Goal: Transaction & Acquisition: Purchase product/service

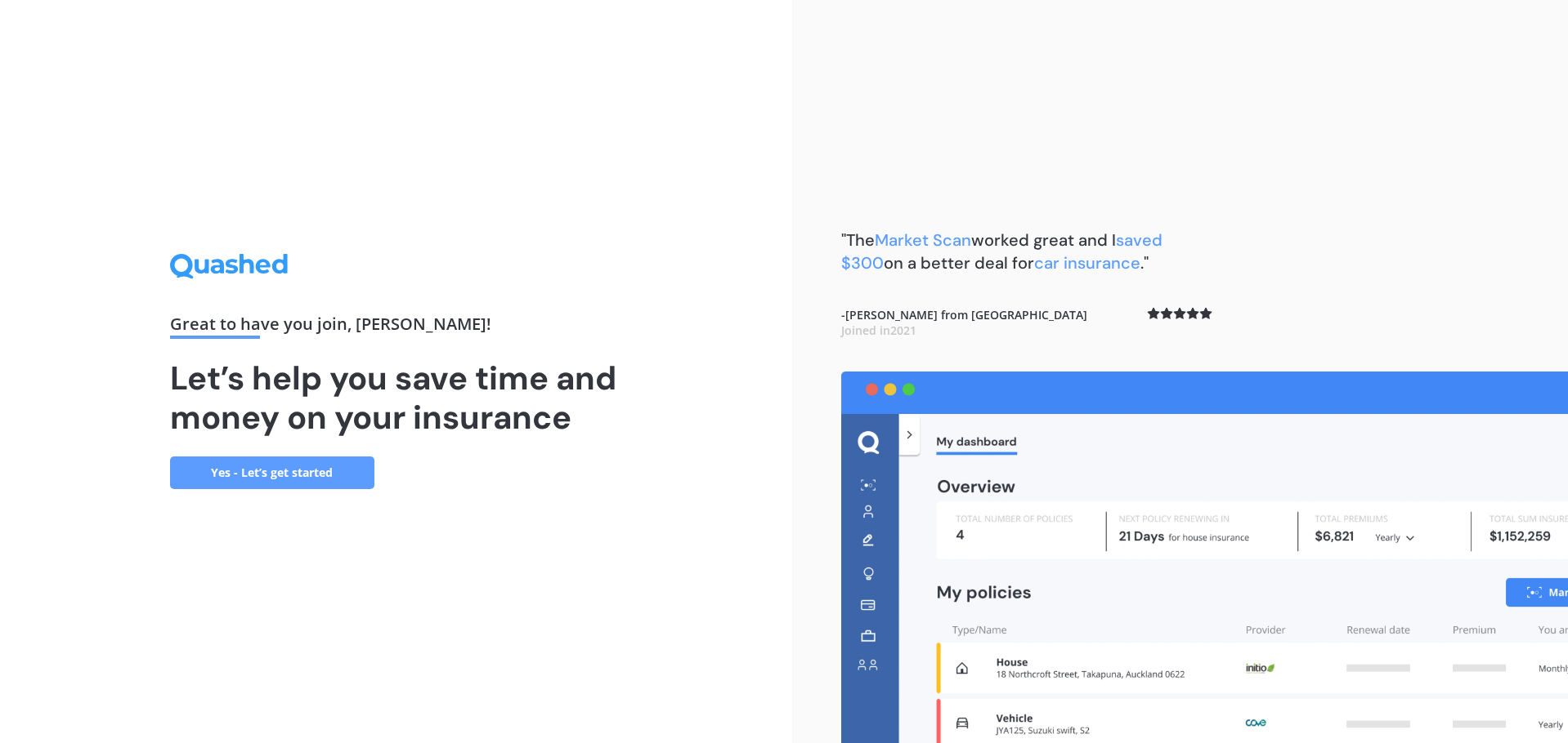
click at [259, 469] on link "Yes - Let’s get started" at bounding box center [272, 473] width 204 height 32
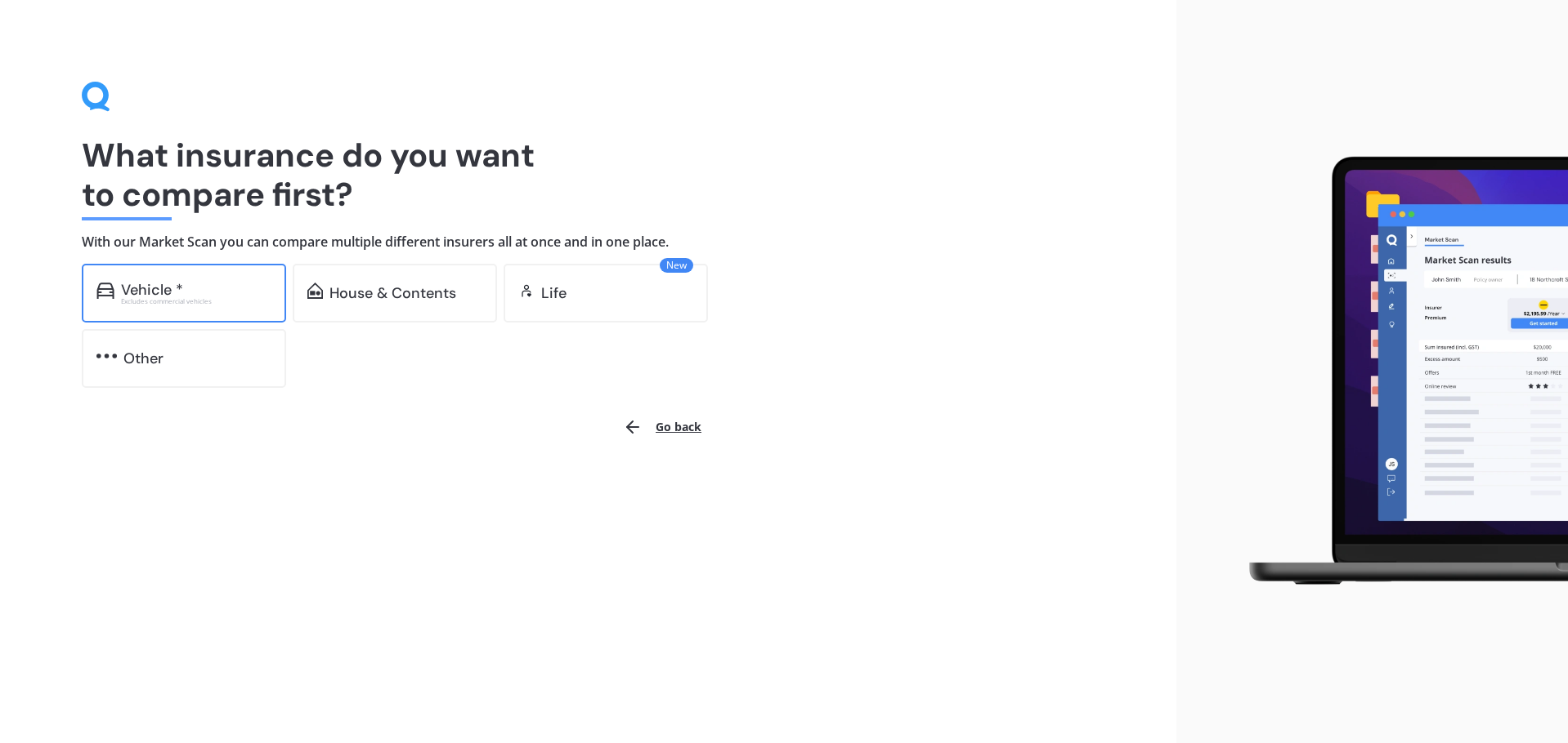
click at [162, 299] on div "Excludes commercial vehicles" at bounding box center [197, 301] width 151 height 7
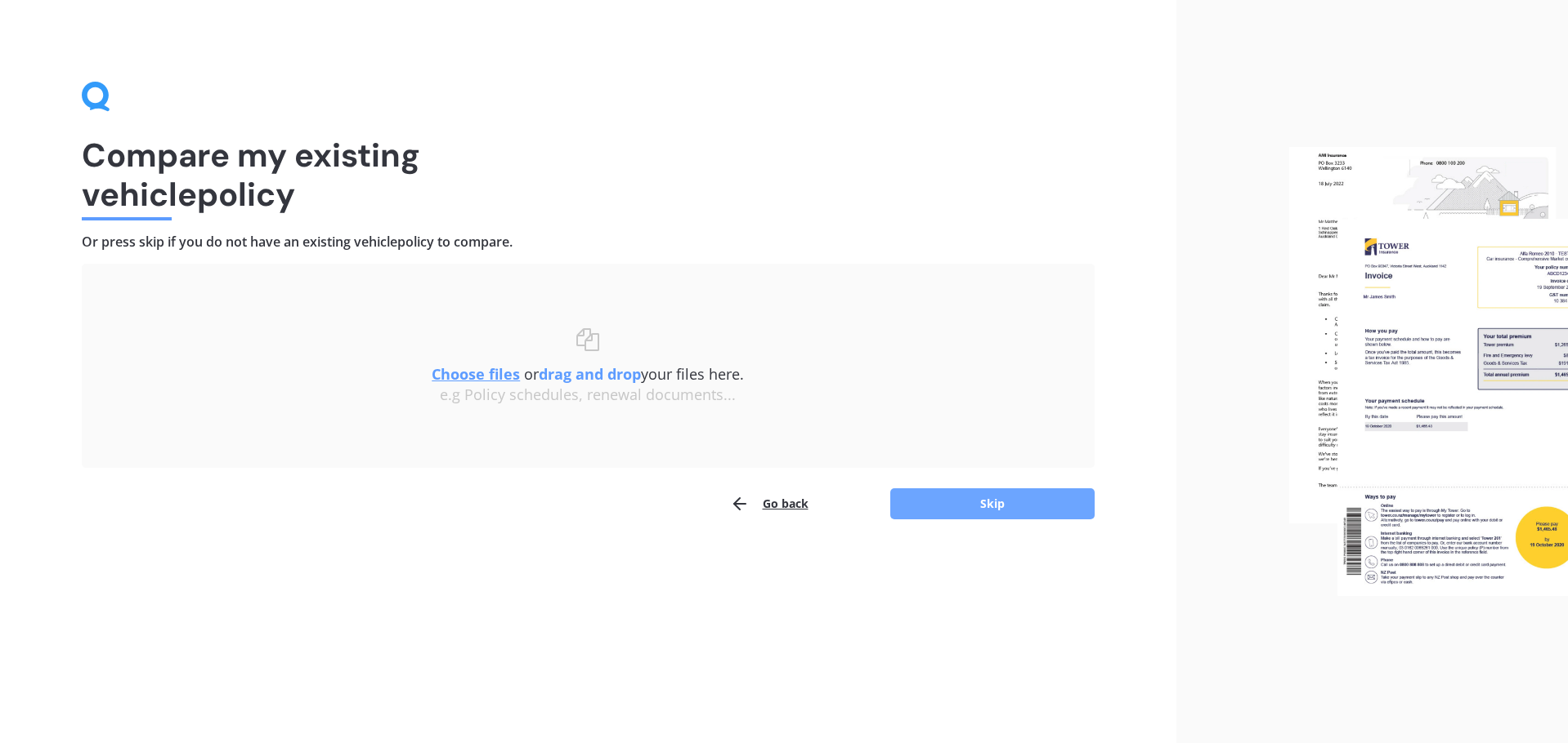
click at [984, 502] on button "Skip" at bounding box center [993, 504] width 204 height 31
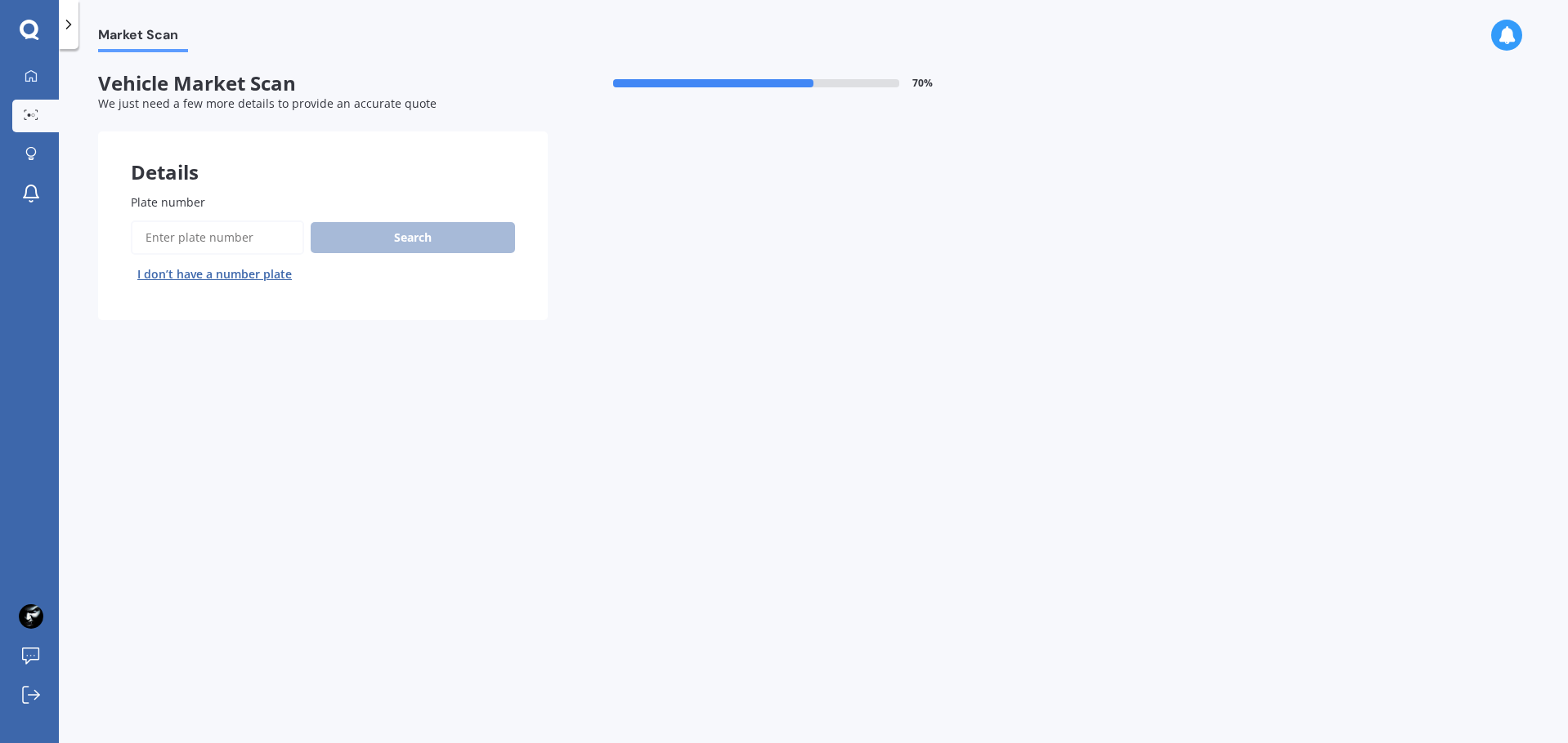
click at [214, 244] on input "Plate number" at bounding box center [218, 237] width 174 height 34
type input "jods"
click at [453, 237] on button "Search" at bounding box center [412, 237] width 204 height 31
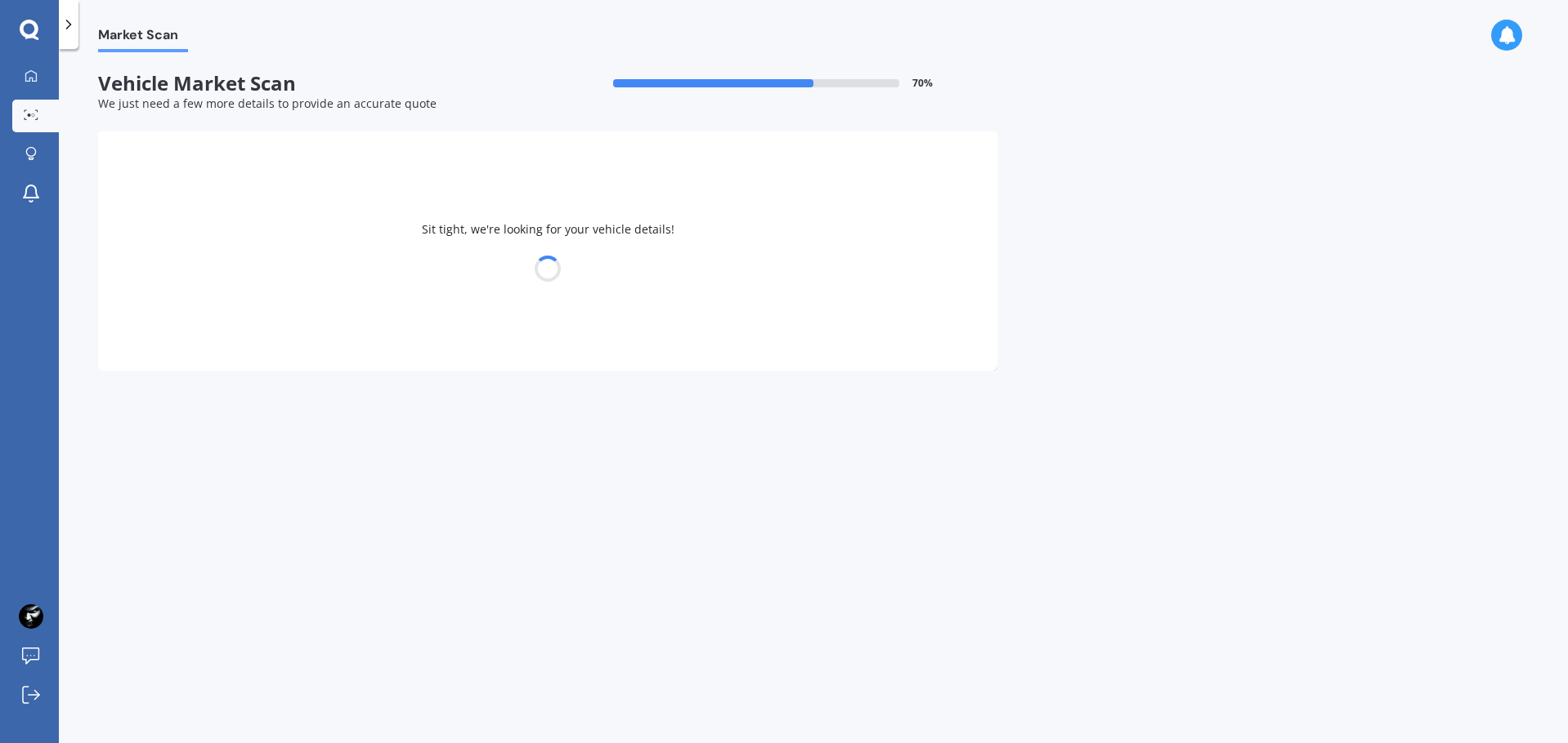
select select "SUBARU"
select select "FORESTER"
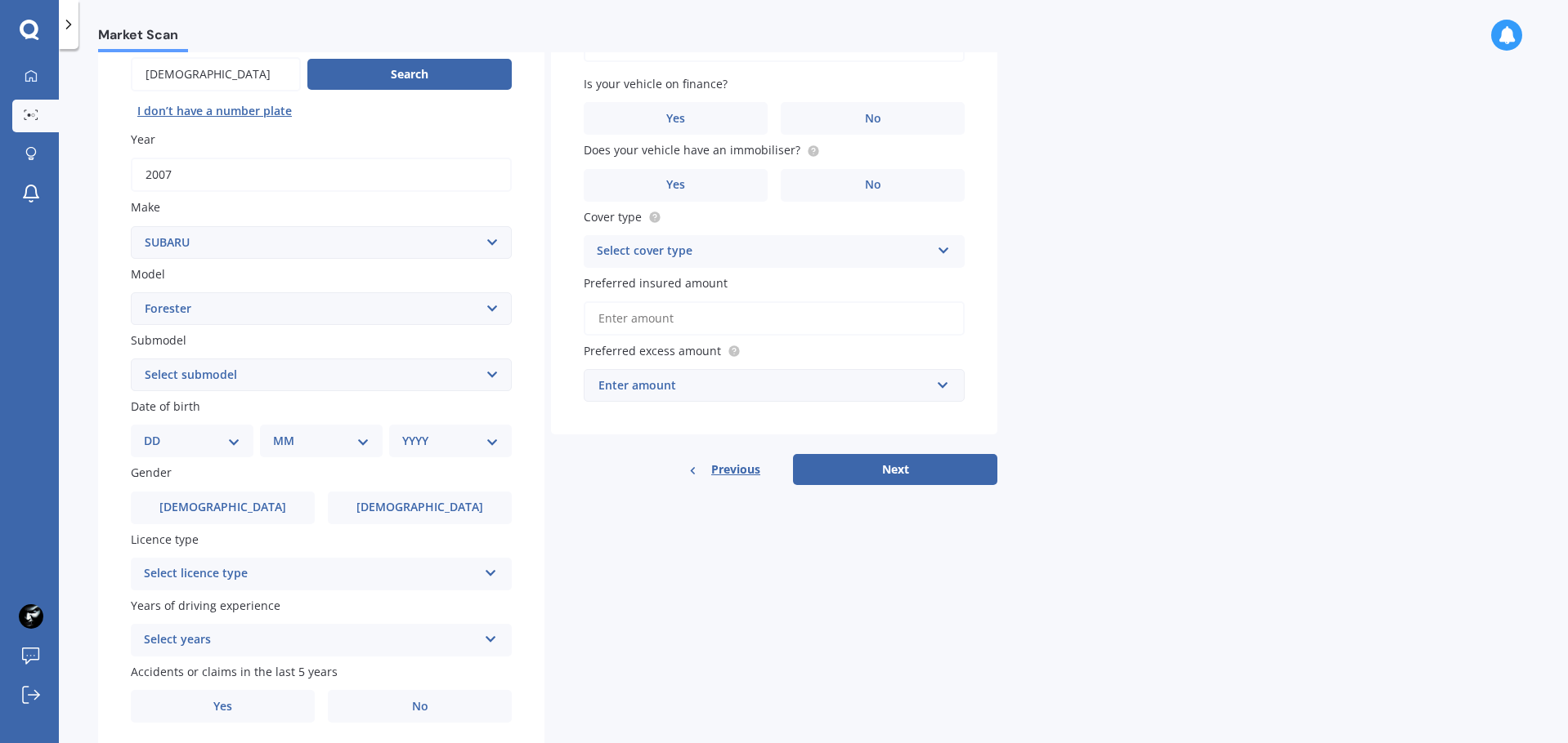
scroll to position [218, 0]
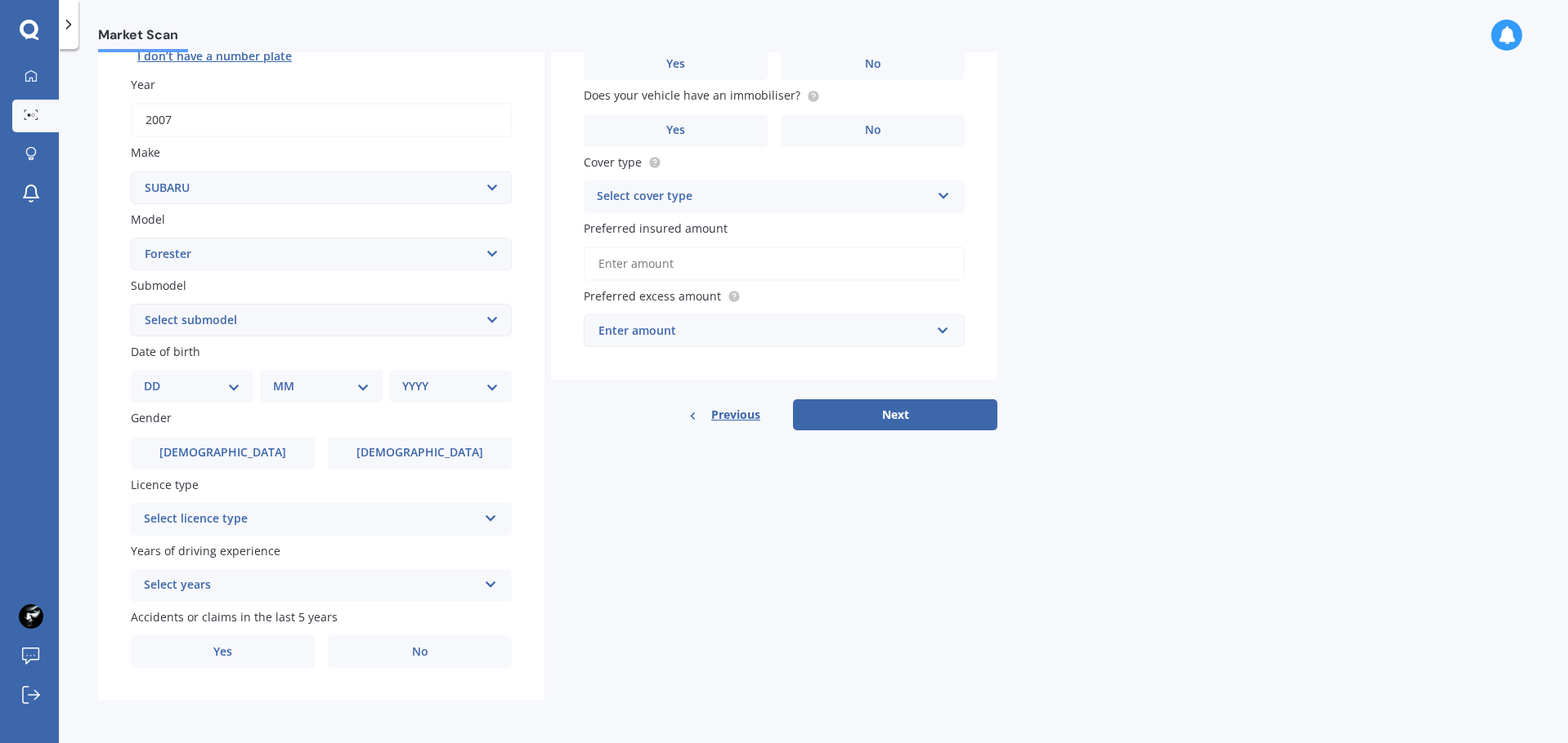
click at [234, 389] on select "DD 01 02 03 04 05 06 07 08 09 10 11 12 13 14 15 16 17 18 19 20 21 22 23 24 25 2…" at bounding box center [192, 386] width 96 height 18
select select "13"
click at [157, 378] on select "DD 01 02 03 04 05 06 07 08 09 10 11 12 13 14 15 16 17 18 19 20 21 22 23 24 25 2…" at bounding box center [192, 386] width 96 height 18
click at [363, 388] on select "MM 01 02 03 04 05 06 07 08 09 10 11 12" at bounding box center [324, 386] width 90 height 18
select select "12"
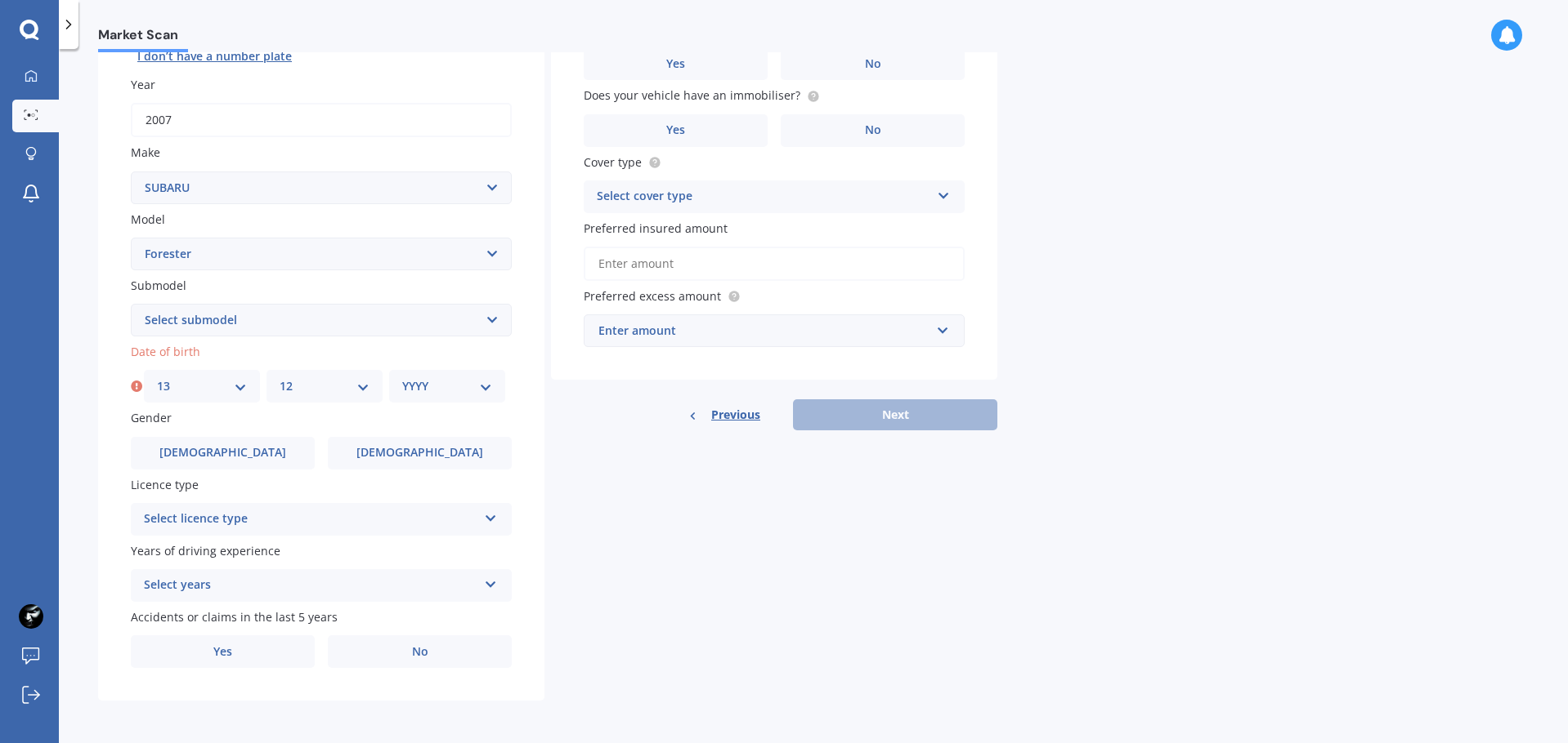
click at [280, 378] on select "MM 01 02 03 04 05 06 07 08 09 10 11 12" at bounding box center [324, 386] width 90 height 18
click at [488, 387] on select "YYYY 2025 2024 2023 2022 2021 2020 2019 2018 2017 2016 2015 2014 2013 2012 2011…" at bounding box center [447, 386] width 90 height 18
select select "1972"
click at [402, 378] on select "YYYY 2025 2024 2023 2022 2021 2020 2019 2018 2017 2016 2015 2014 2013 2012 2011…" at bounding box center [447, 386] width 90 height 18
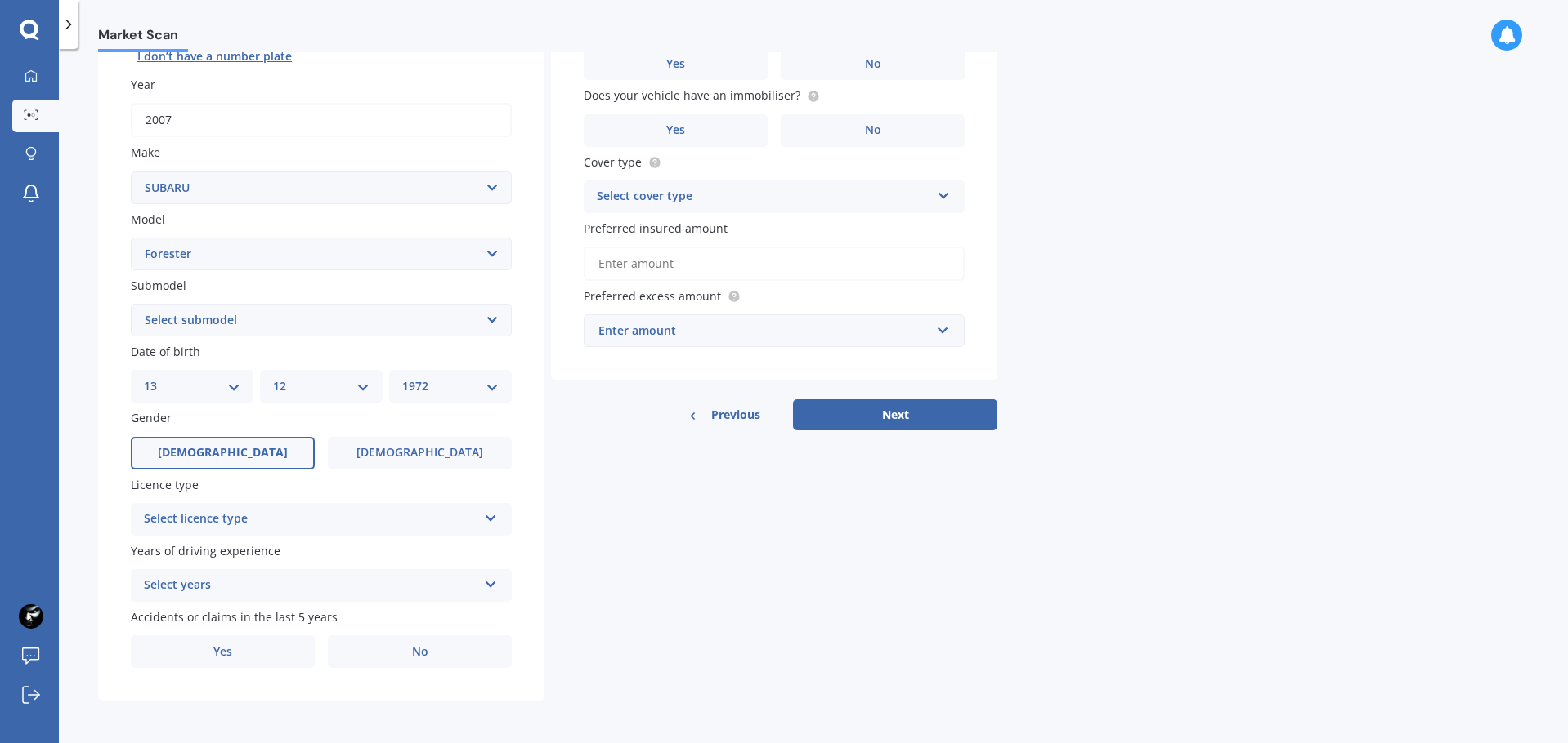
click at [228, 452] on span "Male" at bounding box center [222, 453] width 130 height 14
click at [0, 0] on input "Male" at bounding box center [0, 0] width 0 height 0
click at [484, 522] on div "Select licence type NZ Full NZ Restricted NZ Learners Australia United Kingdom …" at bounding box center [321, 520] width 381 height 32
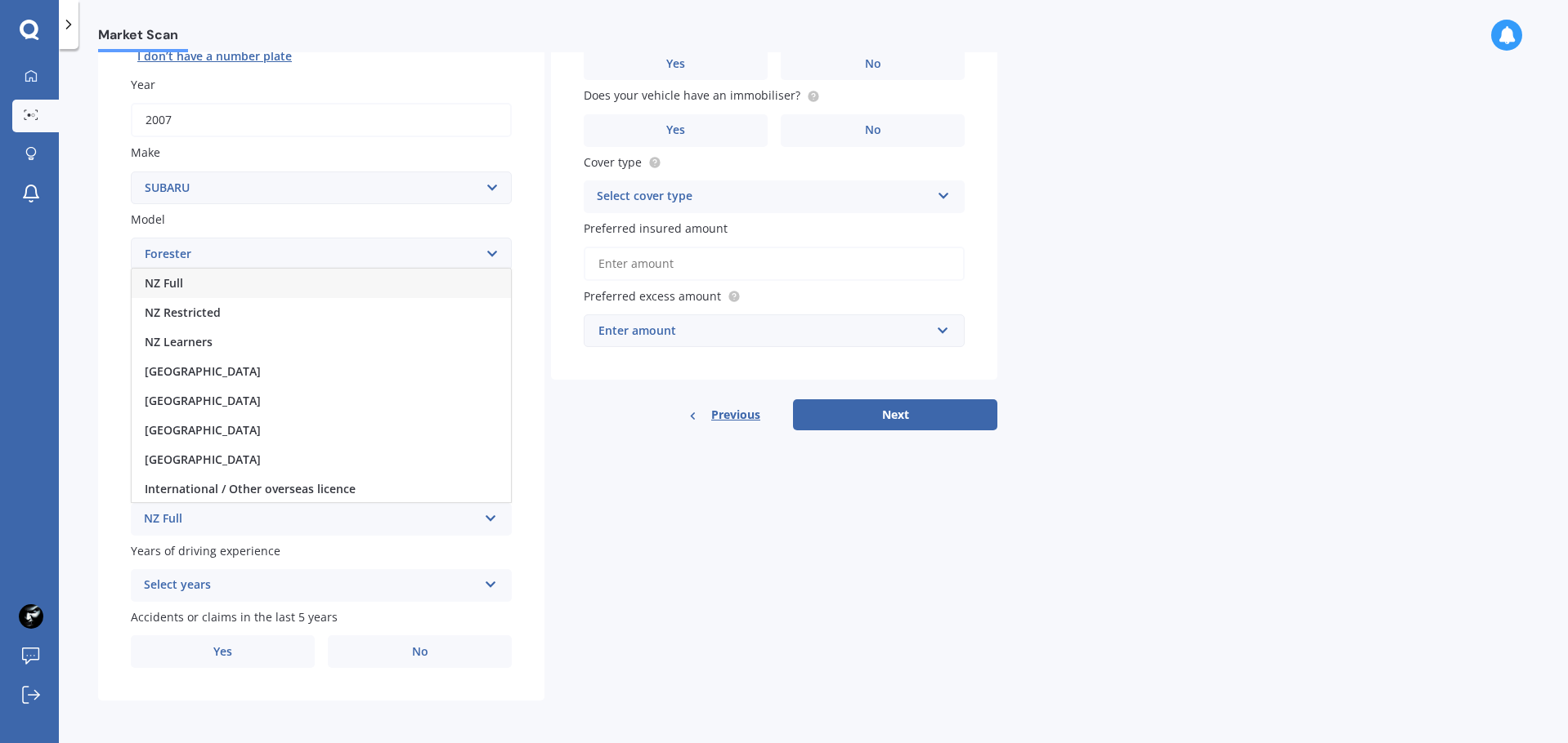
click at [226, 285] on div "NZ Full" at bounding box center [321, 283] width 379 height 30
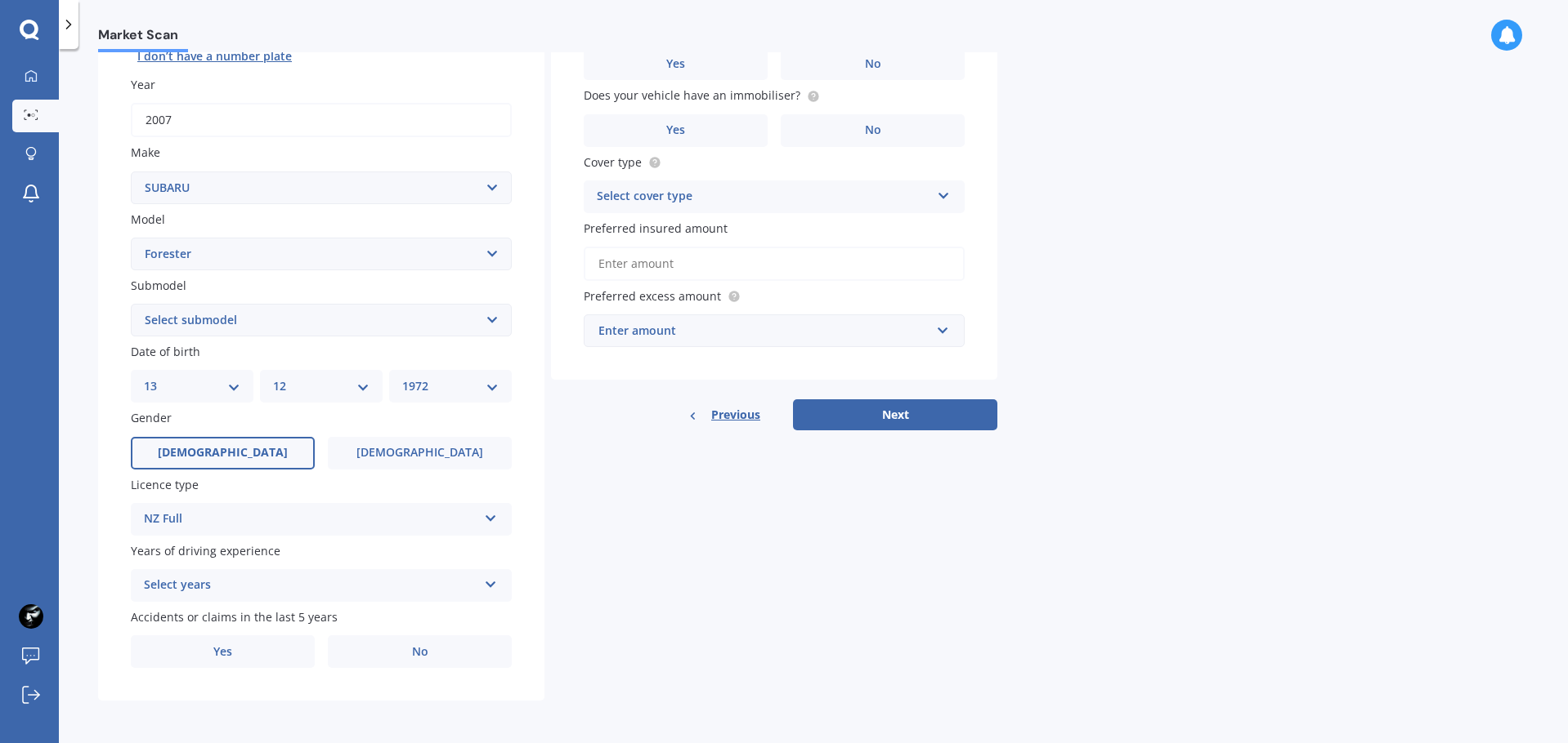
click at [492, 584] on icon at bounding box center [491, 582] width 14 height 11
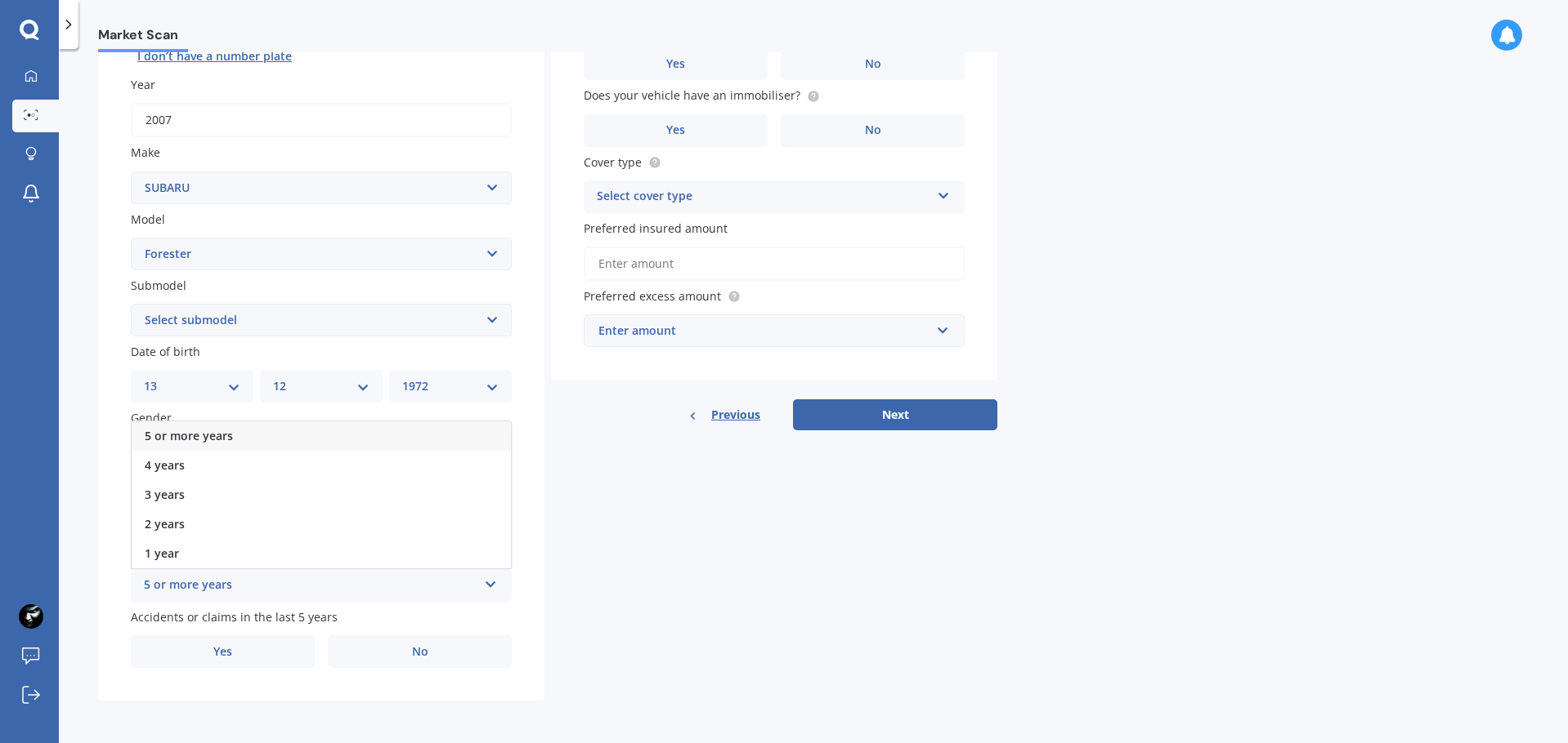
click at [236, 433] on div "5 or more years" at bounding box center [321, 436] width 379 height 30
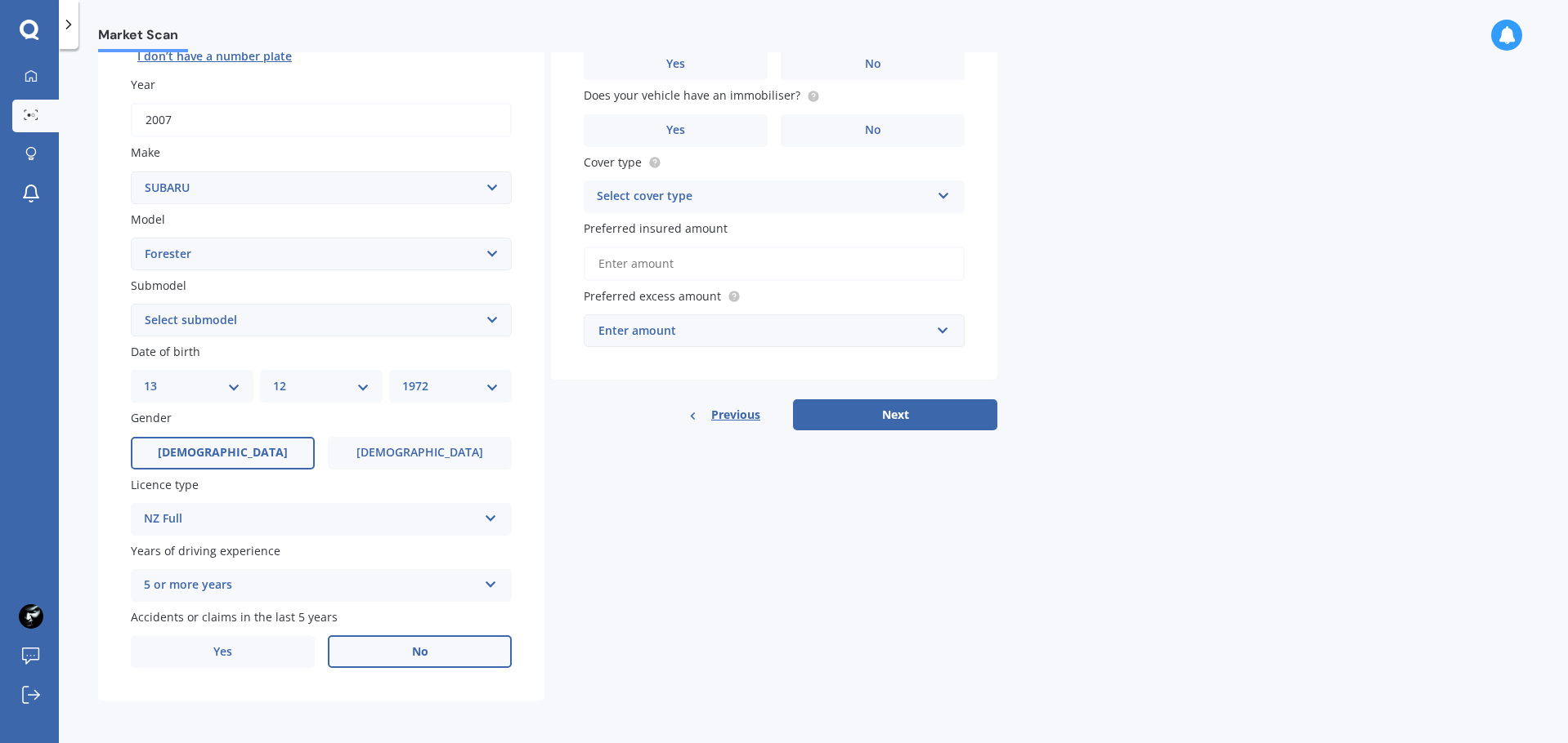
click at [448, 655] on label "No" at bounding box center [419, 651] width 184 height 32
click at [0, 0] on input "No" at bounding box center [0, 0] width 0 height 0
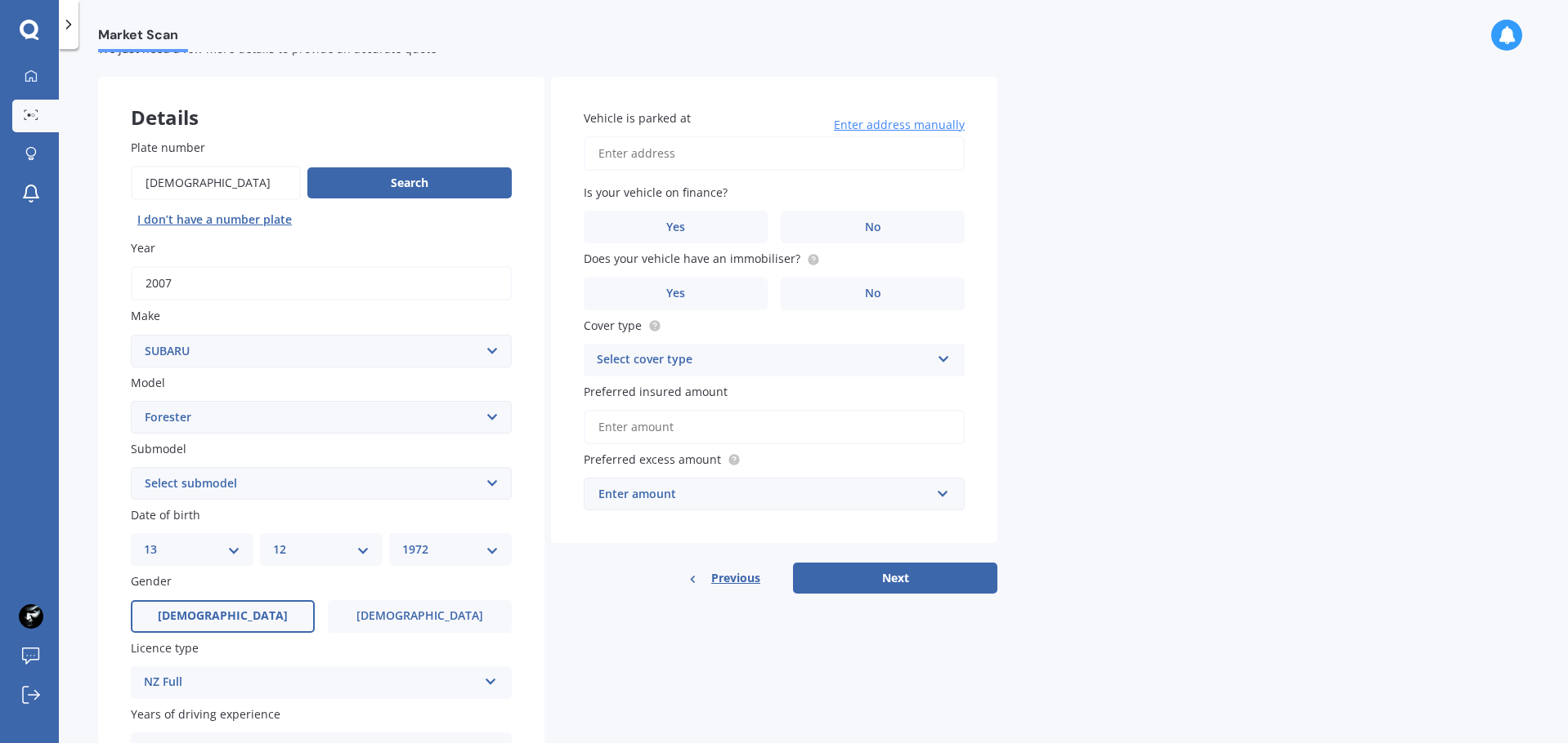
click at [846, 155] on input "Vehicle is parked at" at bounding box center [773, 154] width 381 height 34
type input "9 Te Kaka Place, Ōmokoroa 3114"
click at [909, 228] on label "No" at bounding box center [872, 227] width 184 height 32
click at [0, 0] on input "No" at bounding box center [0, 0] width 0 height 0
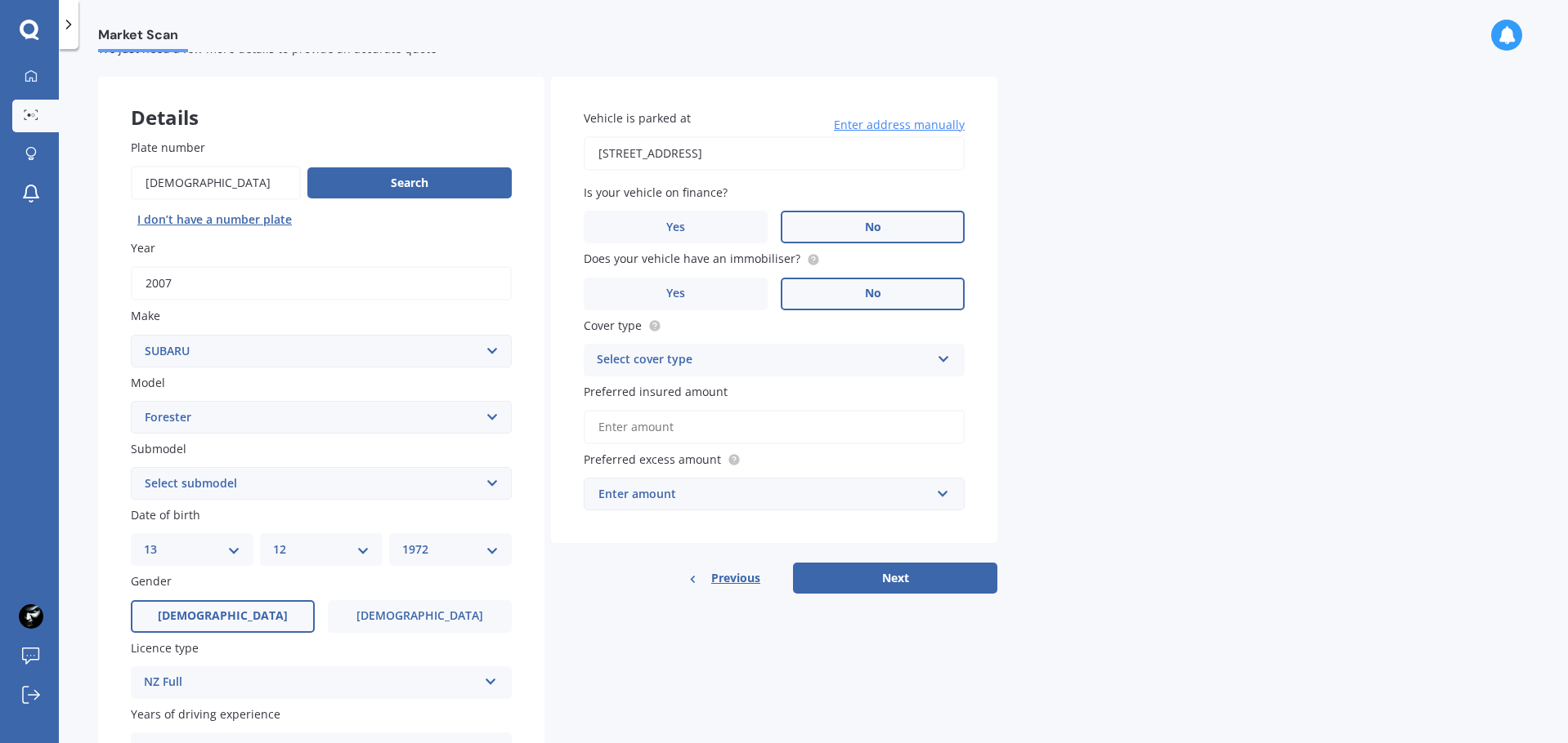
click at [895, 299] on label "No" at bounding box center [872, 294] width 184 height 32
click at [0, 0] on input "No" at bounding box center [0, 0] width 0 height 0
click at [938, 361] on icon at bounding box center [943, 356] width 14 height 11
click at [832, 394] on div "Comprehensive" at bounding box center [773, 392] width 379 height 30
click at [685, 432] on input "Preferred insured amount" at bounding box center [773, 427] width 381 height 34
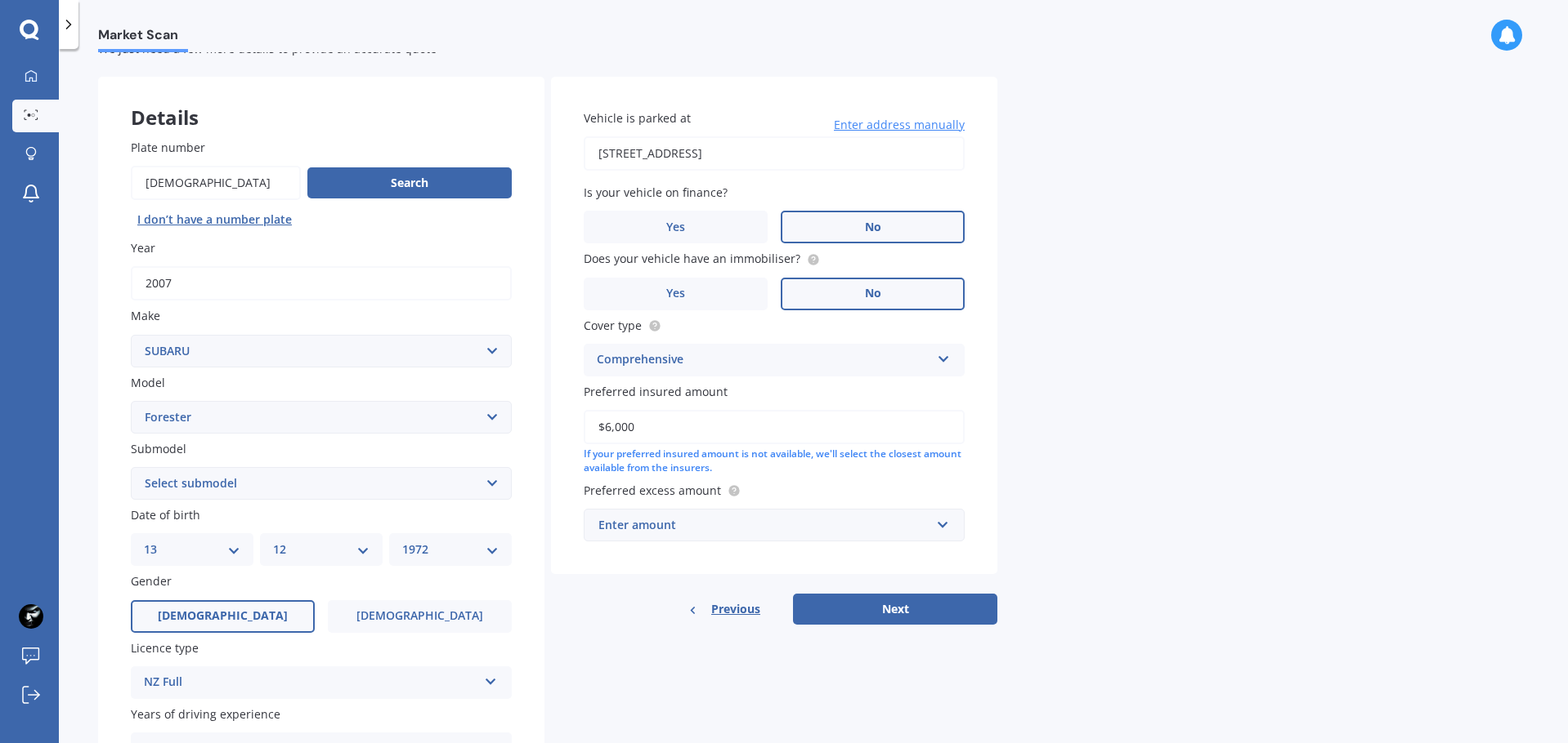
type input "$6,000"
click at [942, 526] on input "text" at bounding box center [768, 525] width 366 height 31
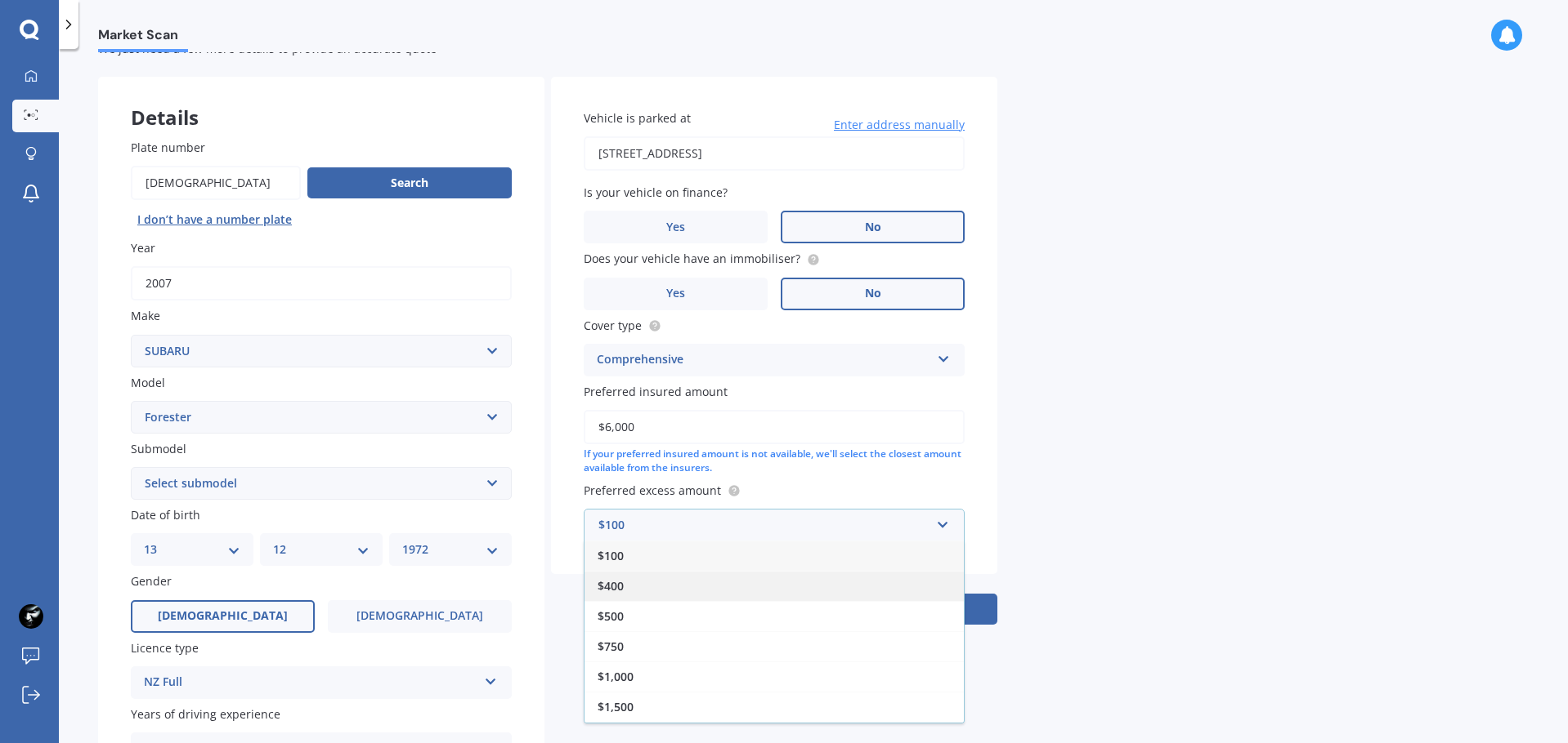
click at [614, 584] on span "$400" at bounding box center [610, 586] width 26 height 15
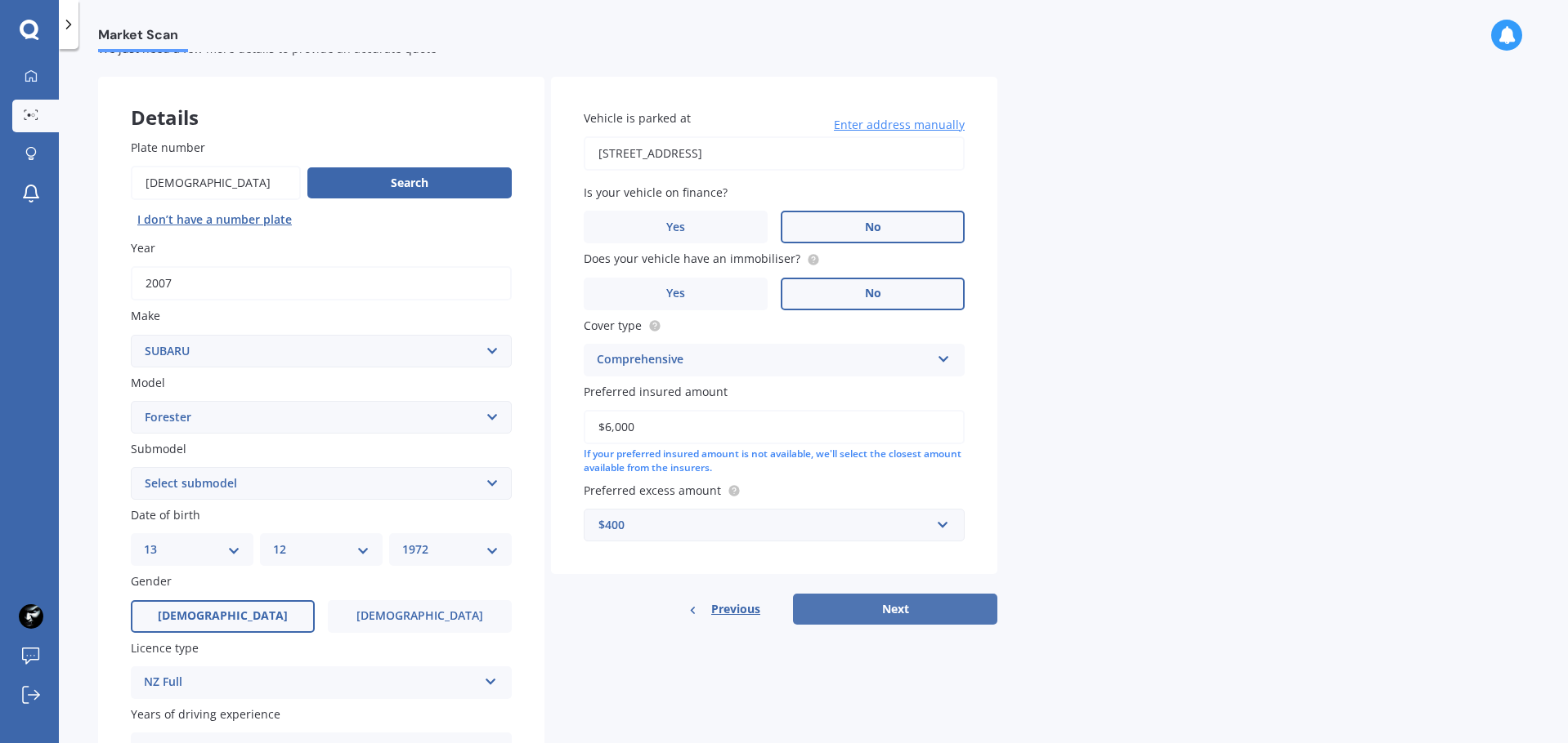
click at [936, 613] on button "Next" at bounding box center [895, 609] width 204 height 31
click at [495, 485] on select "Select submodel 2.0 Diesel 2.0 Turbo 2.0 XS 2.0 XT premium 2.5 Sti Turbo 2.5 XS…" at bounding box center [321, 484] width 381 height 32
select select "2.5I"
click at [131, 467] on select "Select submodel 2.0 Diesel 2.0 Turbo 2.0 XS 2.0 XT premium 2.5 Sti Turbo 2.5 XS…" at bounding box center [321, 484] width 381 height 32
click at [899, 609] on button "Next" at bounding box center [895, 609] width 204 height 31
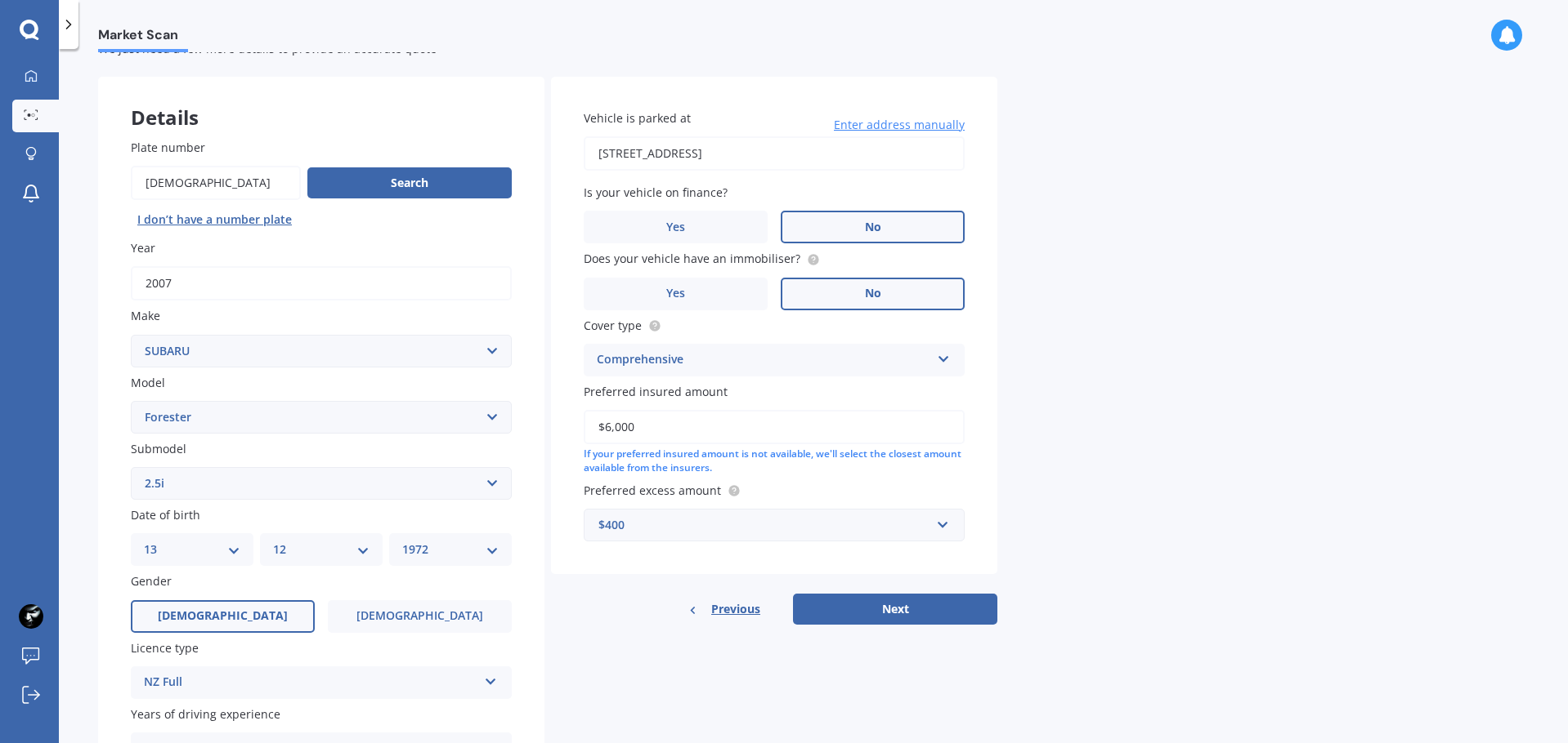
select select "13"
select select "12"
select select "1972"
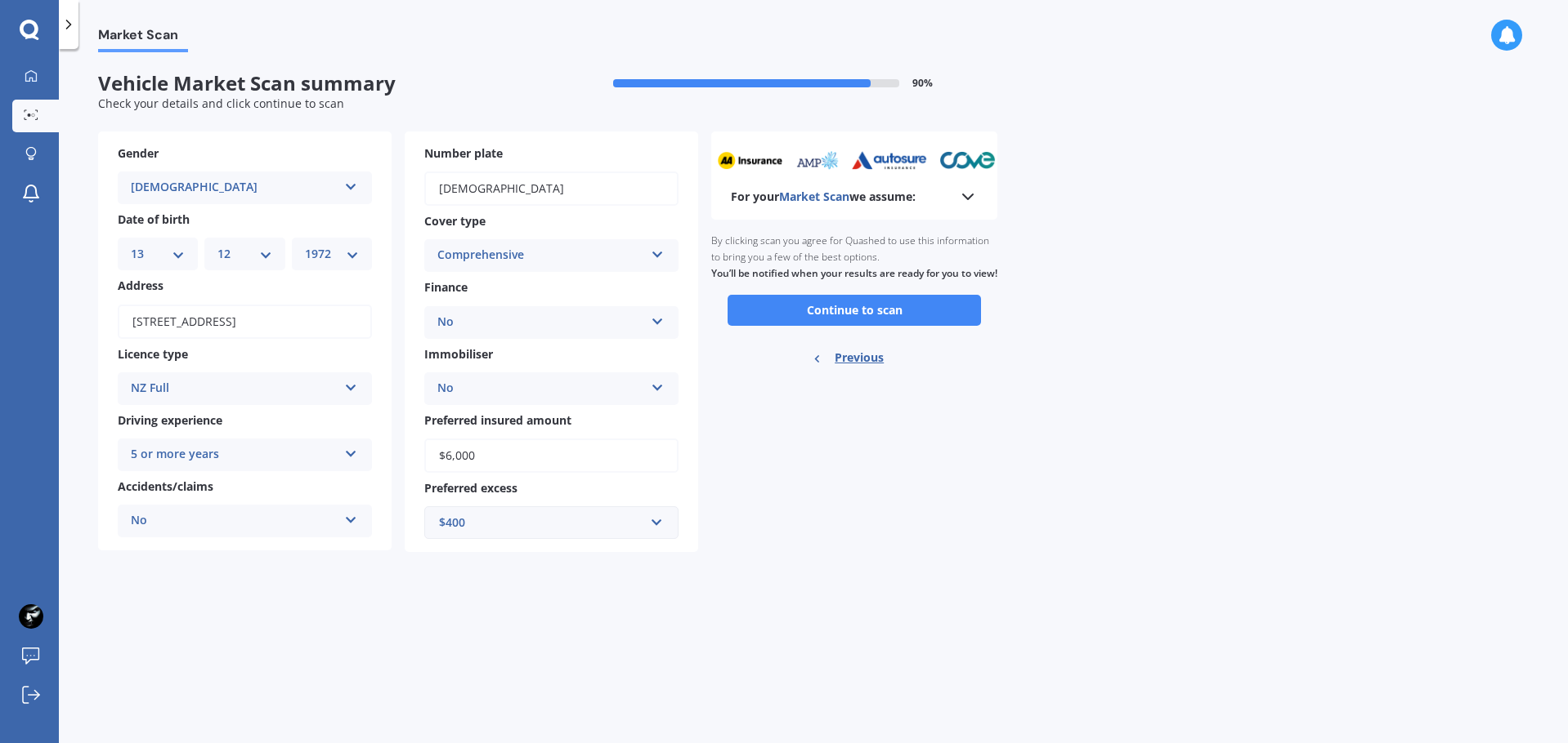
scroll to position [0, 0]
click at [904, 326] on button "Continue to scan" at bounding box center [853, 310] width 253 height 31
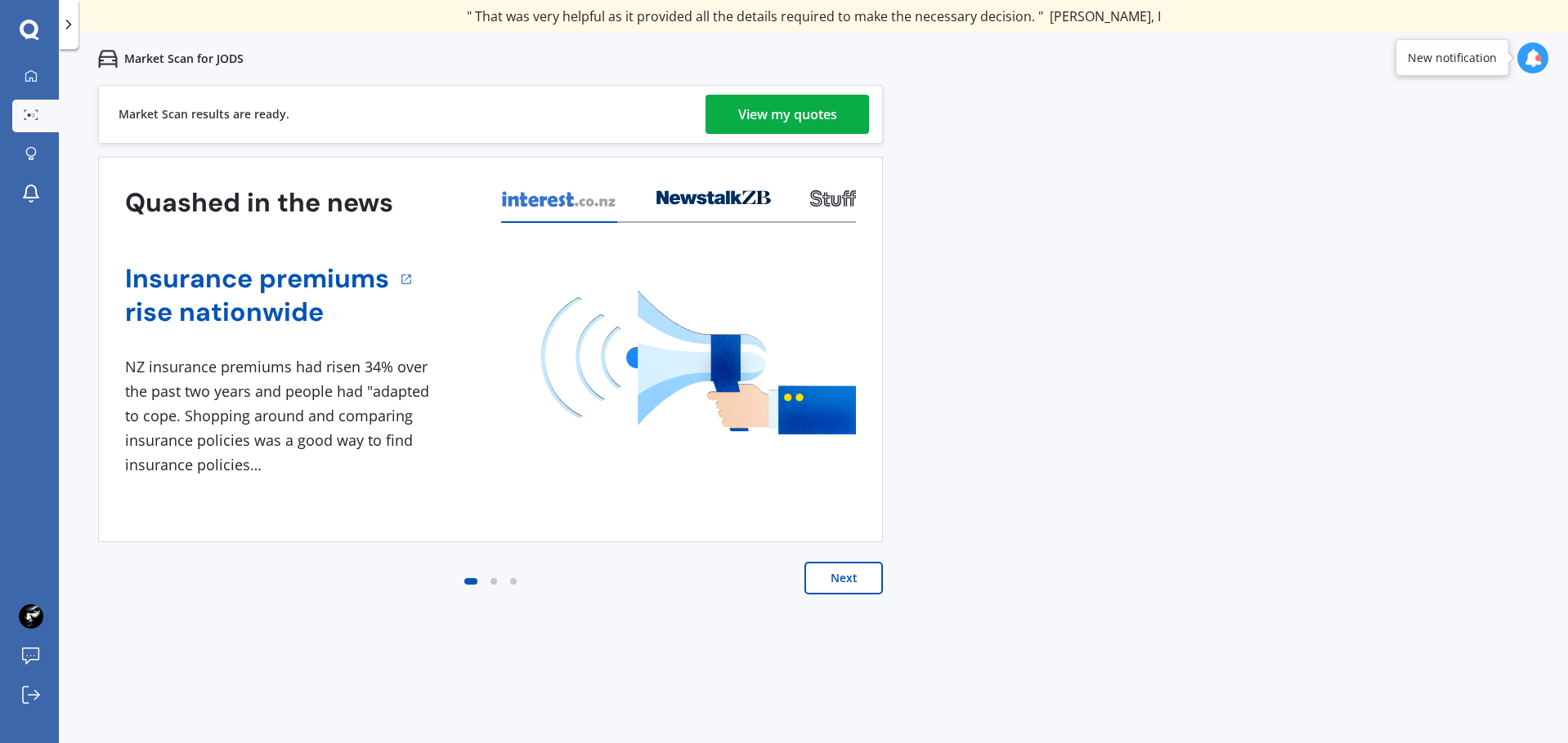
click at [821, 117] on div "View my quotes" at bounding box center [787, 114] width 99 height 39
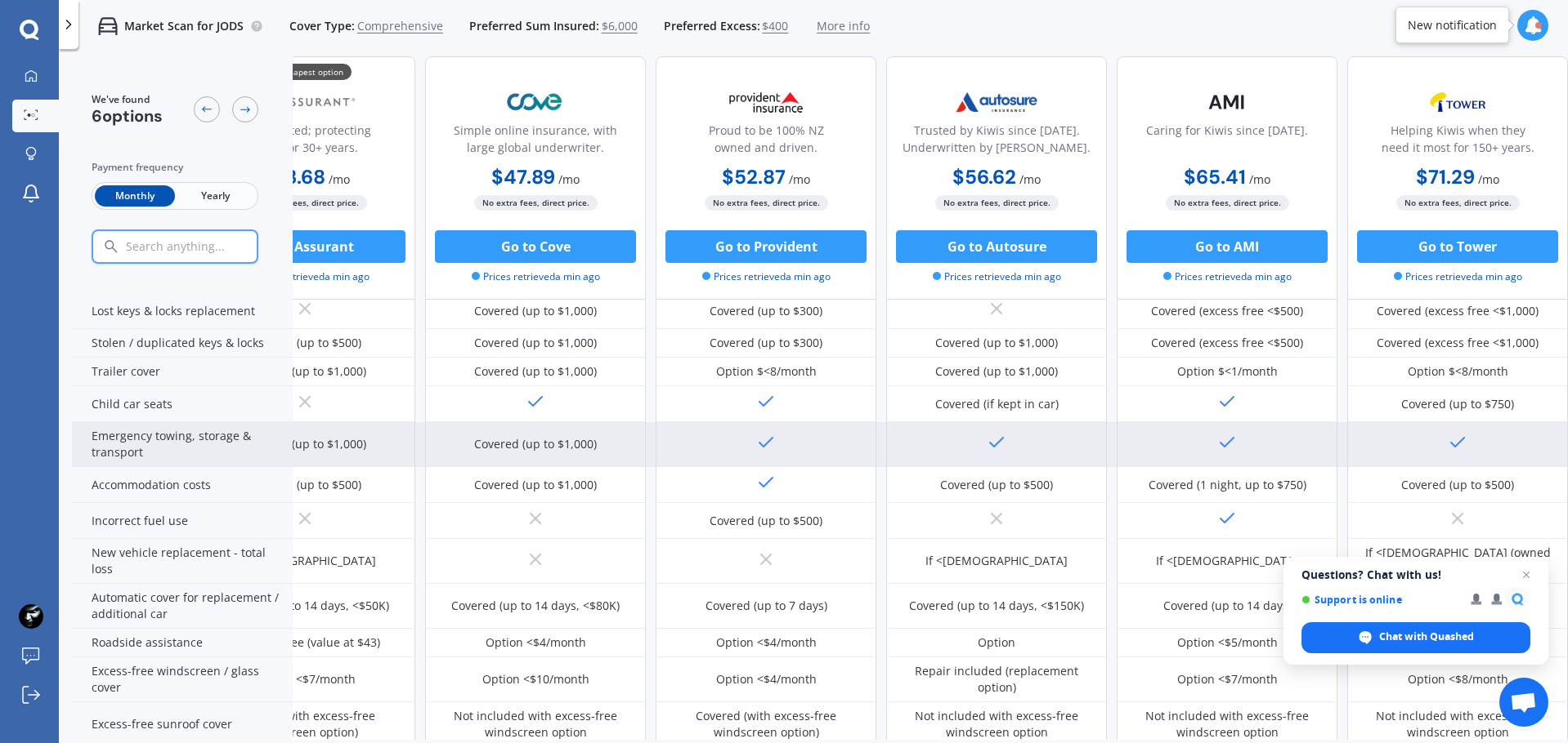
scroll to position [720, 106]
